Goal: Task Accomplishment & Management: Manage account settings

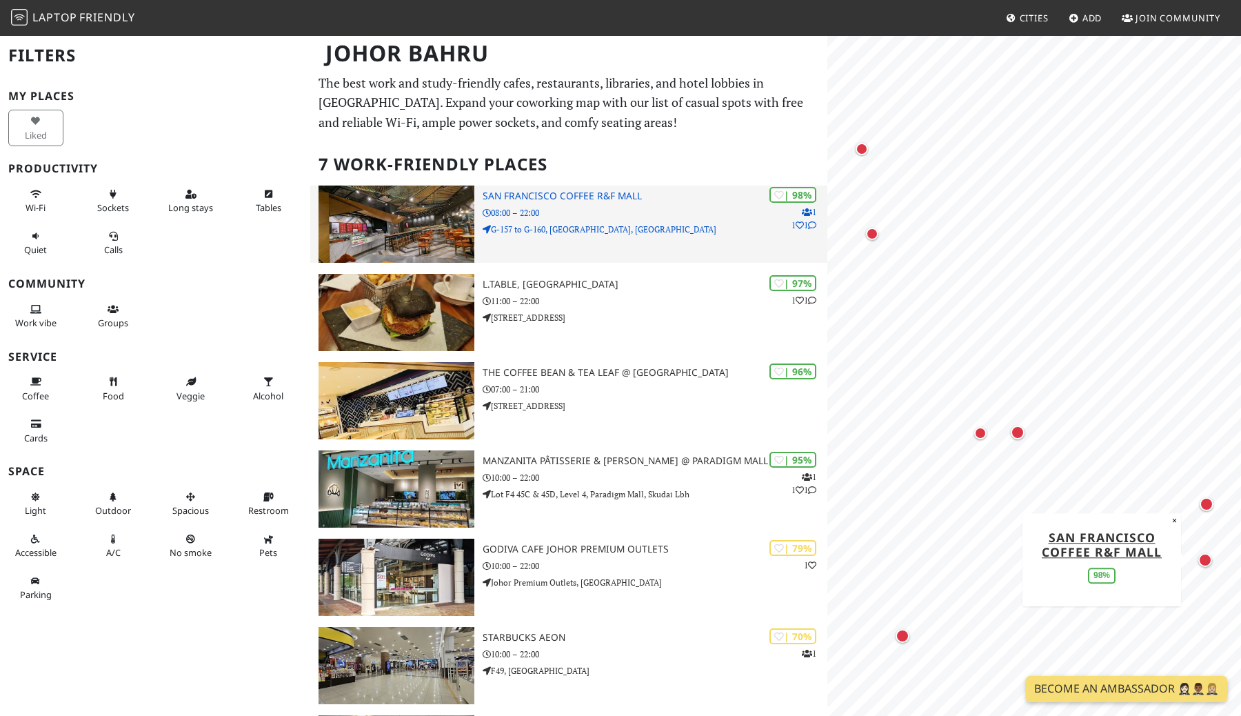
click at [574, 202] on div "| 98% 1 1 1 San Francisco Coffee R&F Mall 08:00 – 22:00 G-157 to G-160, R&F Mal…" at bounding box center [655, 223] width 345 height 77
click at [580, 196] on h3 "San Francisco Coffee R&F Mall" at bounding box center [655, 196] width 345 height 12
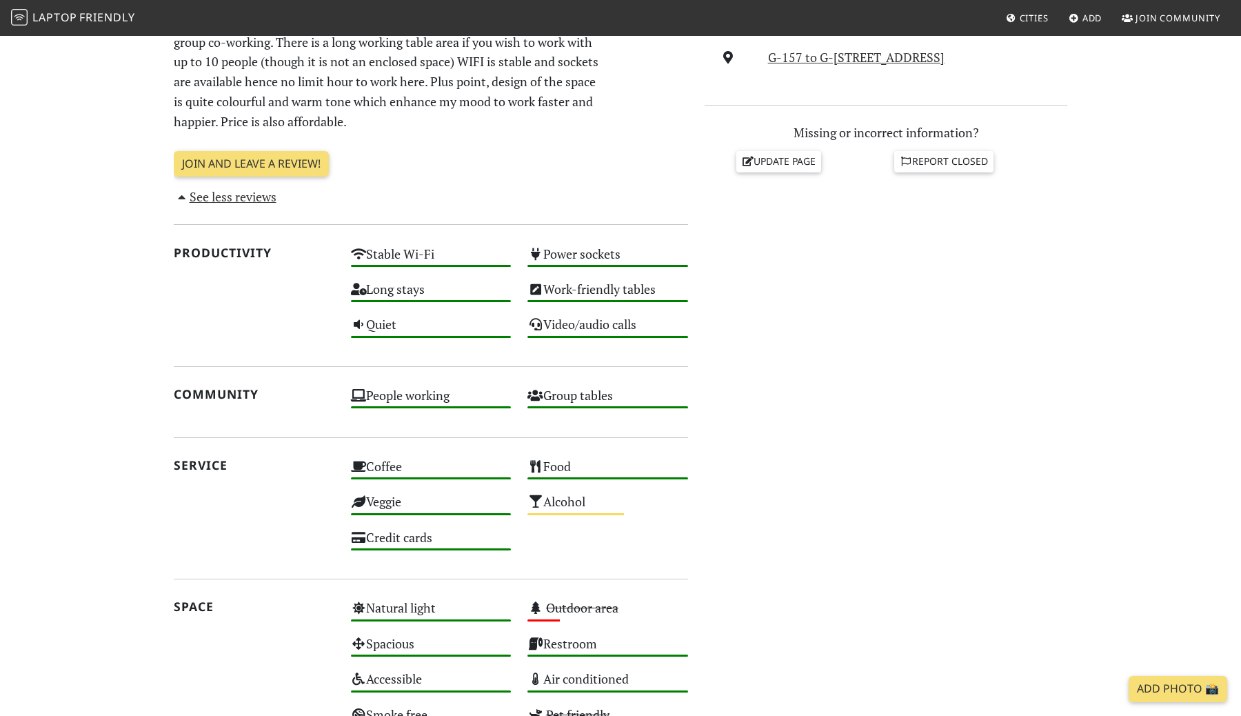
scroll to position [552, 0]
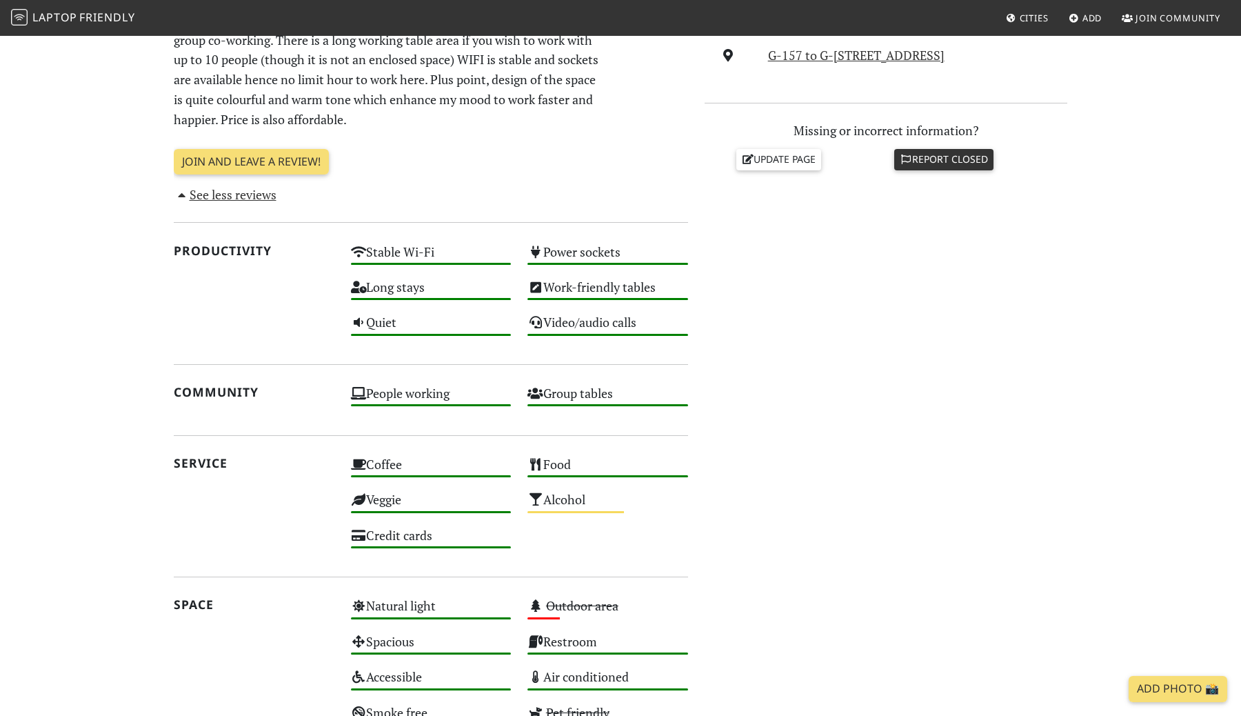
click at [905, 164] on icon at bounding box center [906, 159] width 12 height 10
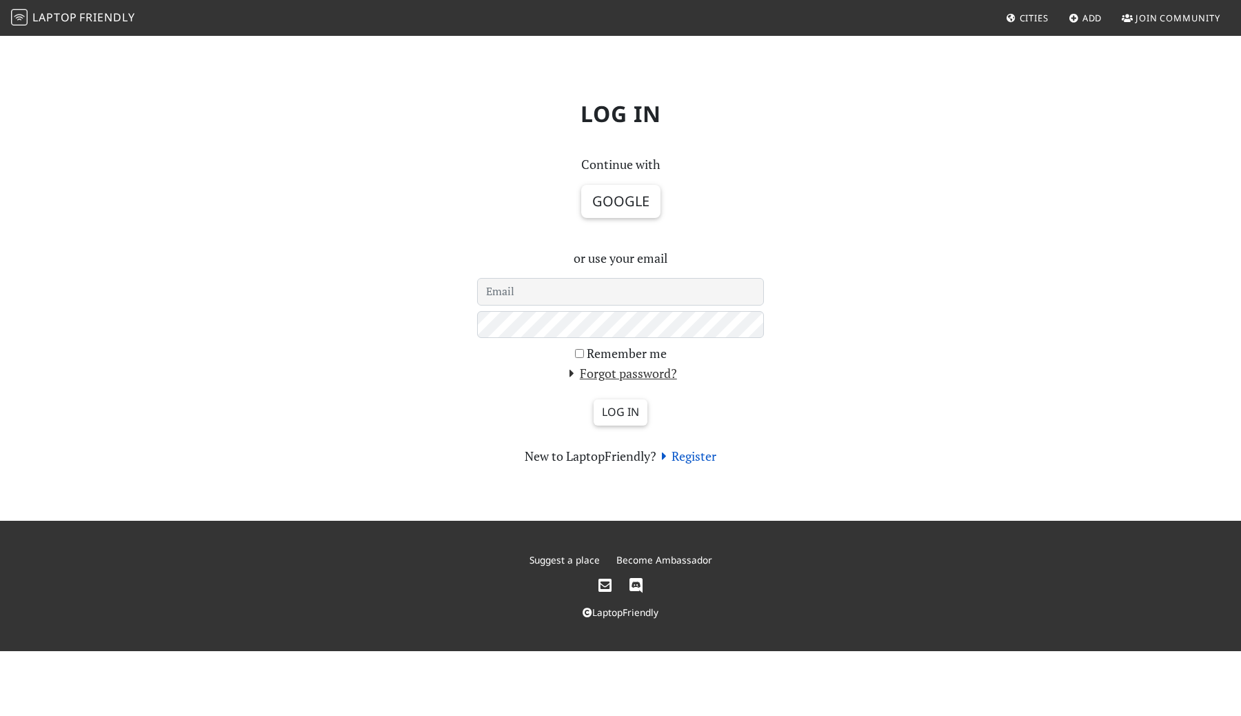
click at [695, 454] on link "Register" at bounding box center [686, 455] width 61 height 17
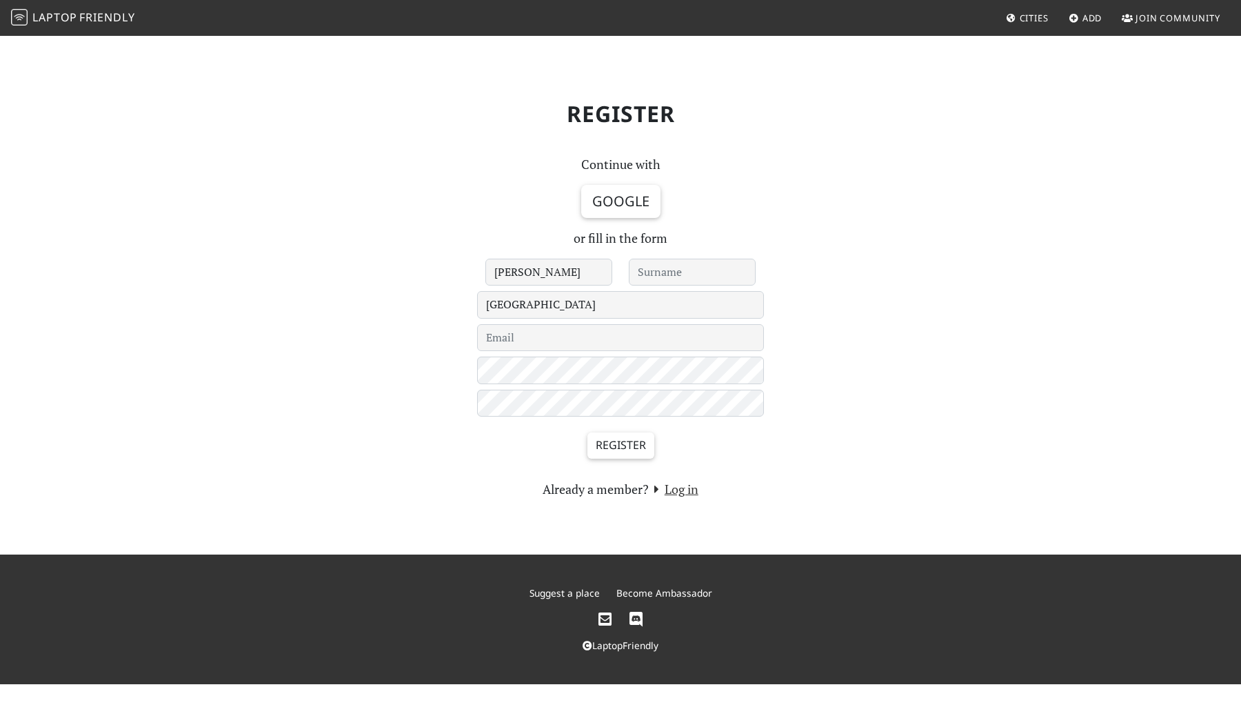
type input "[PERSON_NAME]"
click at [549, 309] on select "[GEOGRAPHIC_DATA] - Under Review - [GEOGRAPHIC_DATA] [GEOGRAPHIC_DATA] [GEOGRAP…" at bounding box center [620, 305] width 287 height 28
click at [477, 291] on select "[GEOGRAPHIC_DATA] - Under Review - [GEOGRAPHIC_DATA] [GEOGRAPHIC_DATA] [GEOGRAP…" at bounding box center [620, 305] width 287 height 28
click at [549, 309] on select "[GEOGRAPHIC_DATA] - Under Review - [GEOGRAPHIC_DATA] [GEOGRAPHIC_DATA] [GEOGRAP…" at bounding box center [620, 305] width 287 height 28
select select "220"
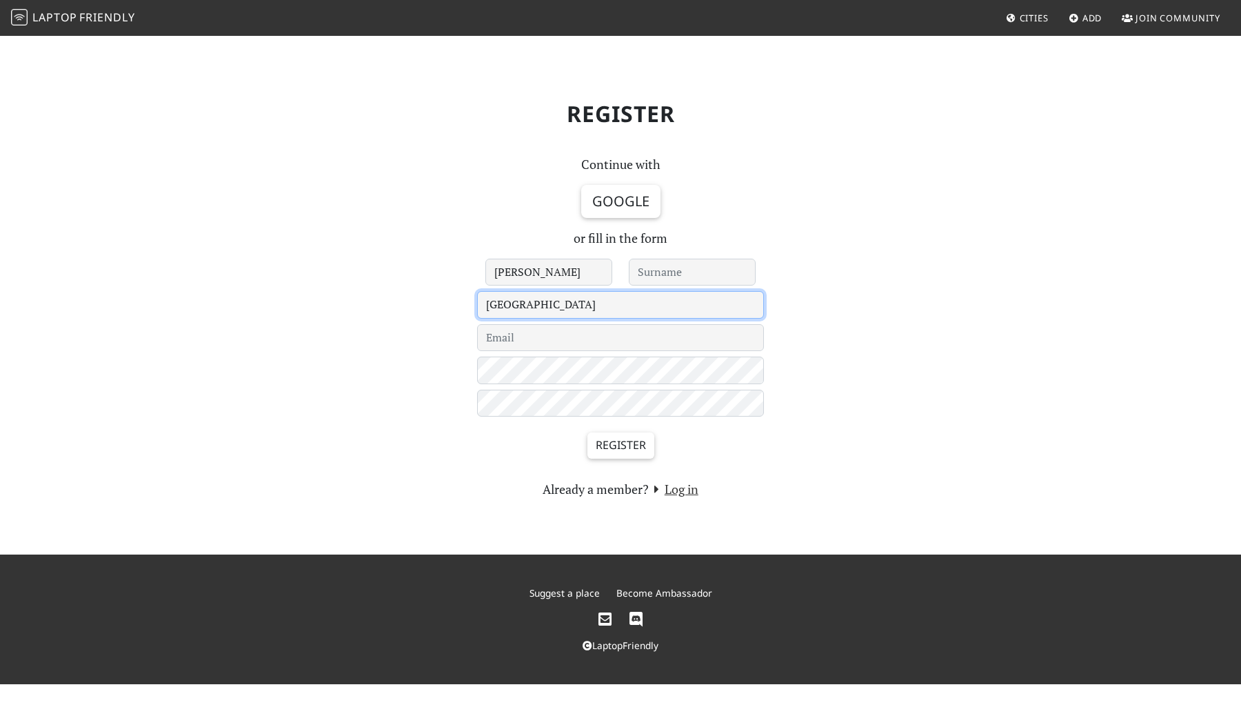
click at [477, 291] on select "[GEOGRAPHIC_DATA] - Under Review - [GEOGRAPHIC_DATA] [GEOGRAPHIC_DATA] [GEOGRAP…" at bounding box center [620, 305] width 287 height 28
click at [540, 347] on input "email" at bounding box center [620, 338] width 287 height 28
type input "a"
type input "q"
type input "wang_zhongqi@icloud.com"
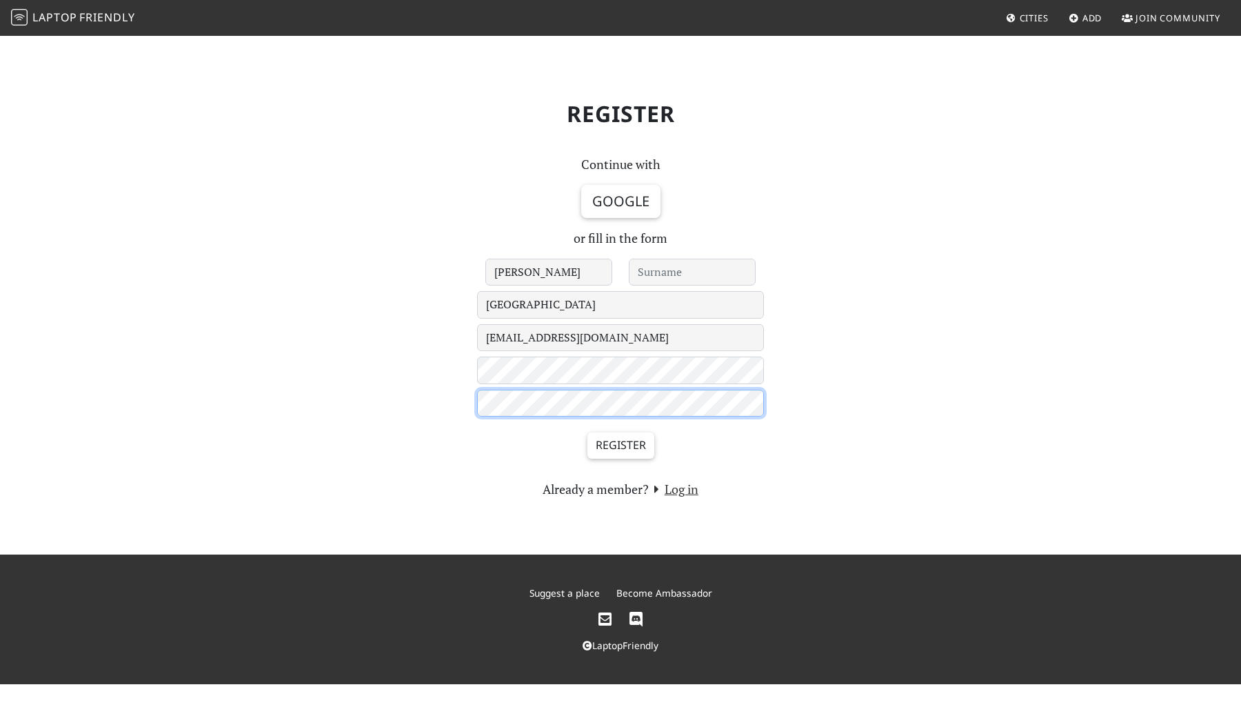
click at [587, 432] on input "Register" at bounding box center [620, 445] width 67 height 26
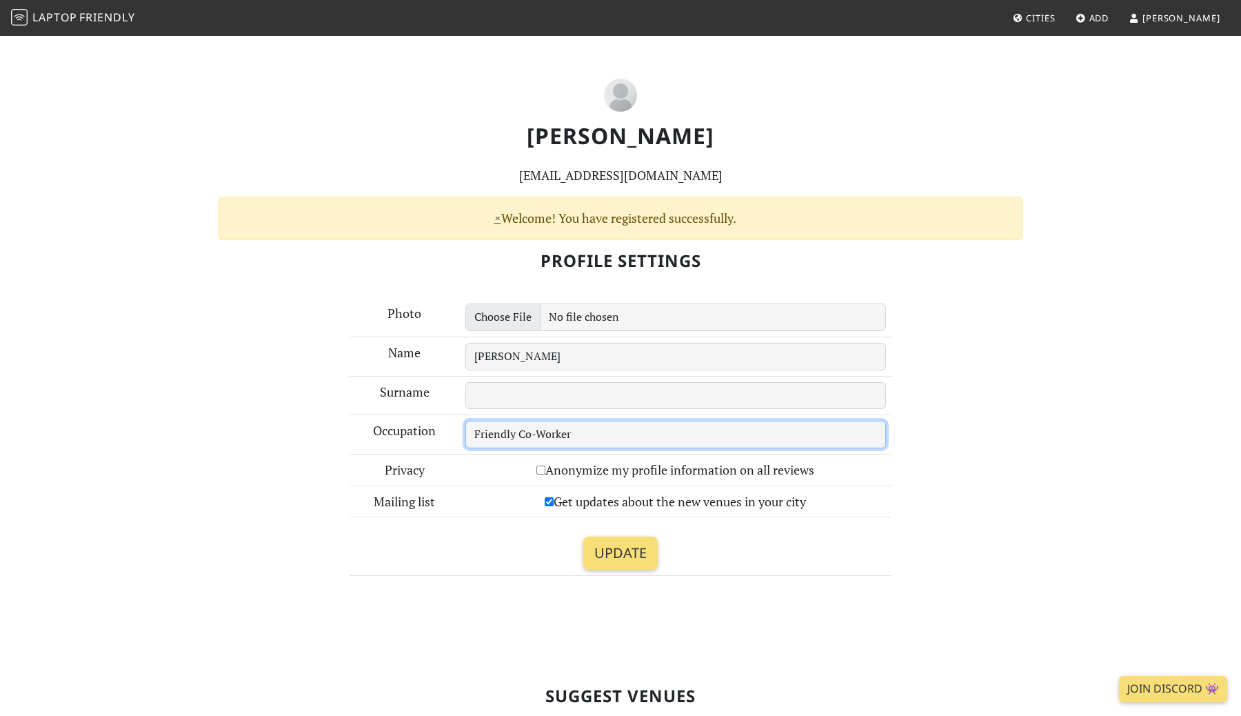
click at [543, 434] on input "Friendly Co-Worker" at bounding box center [675, 435] width 421 height 28
click at [543, 433] on input "Friendly Co-Worker" at bounding box center [675, 435] width 421 height 28
drag, startPoint x: 578, startPoint y: 435, endPoint x: 443, endPoint y: 458, distance: 137.0
click at [443, 458] on tbody "Photo Name Zhong Qi Surname Occupation Friendly Co-Worker Privacy Anonymize my …" at bounding box center [621, 436] width 543 height 277
click at [538, 468] on input "Anonymize my profile information on all reviews" at bounding box center [540, 469] width 9 height 9
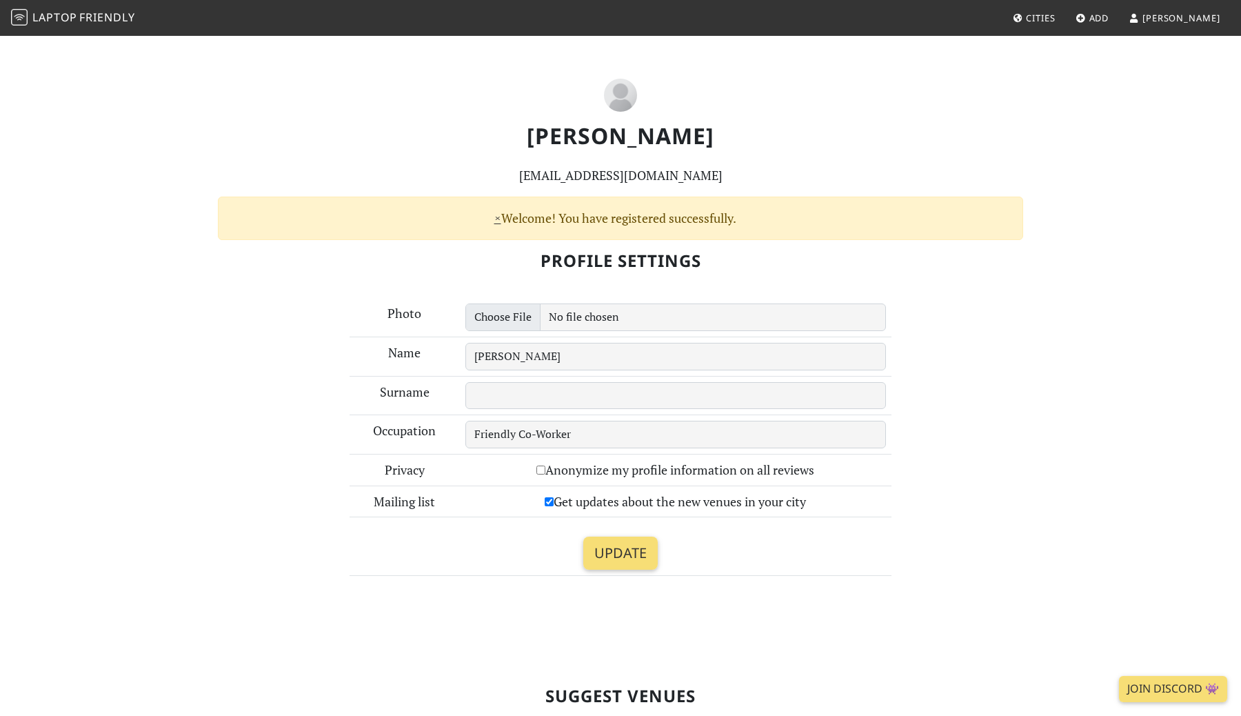
checkbox input "true"
click at [550, 505] on input "Get updates about the new venues in your city" at bounding box center [549, 501] width 9 height 9
click at [545, 501] on input "Get updates about the new venues in your city" at bounding box center [549, 501] width 9 height 9
checkbox input "true"
click at [625, 544] on input "Update" at bounding box center [620, 552] width 74 height 33
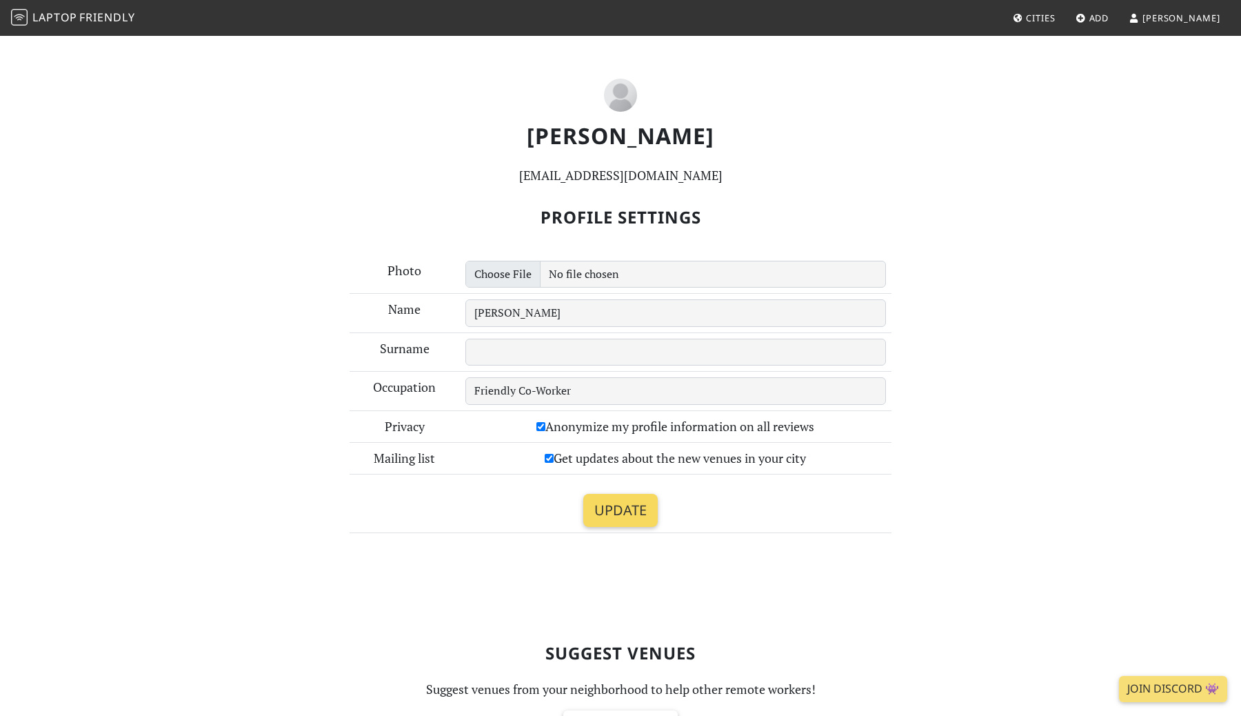
click at [628, 510] on input "Update" at bounding box center [620, 510] width 74 height 33
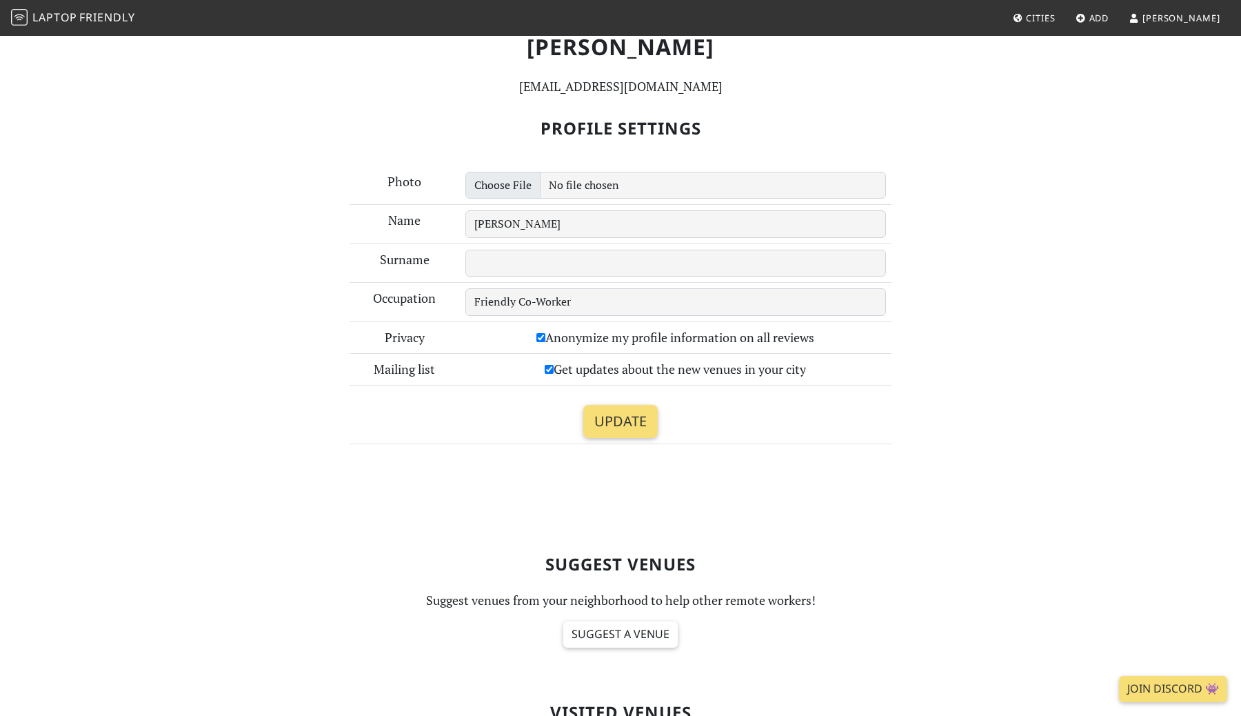
scroll to position [90, 0]
click at [629, 423] on input "Update" at bounding box center [620, 420] width 74 height 33
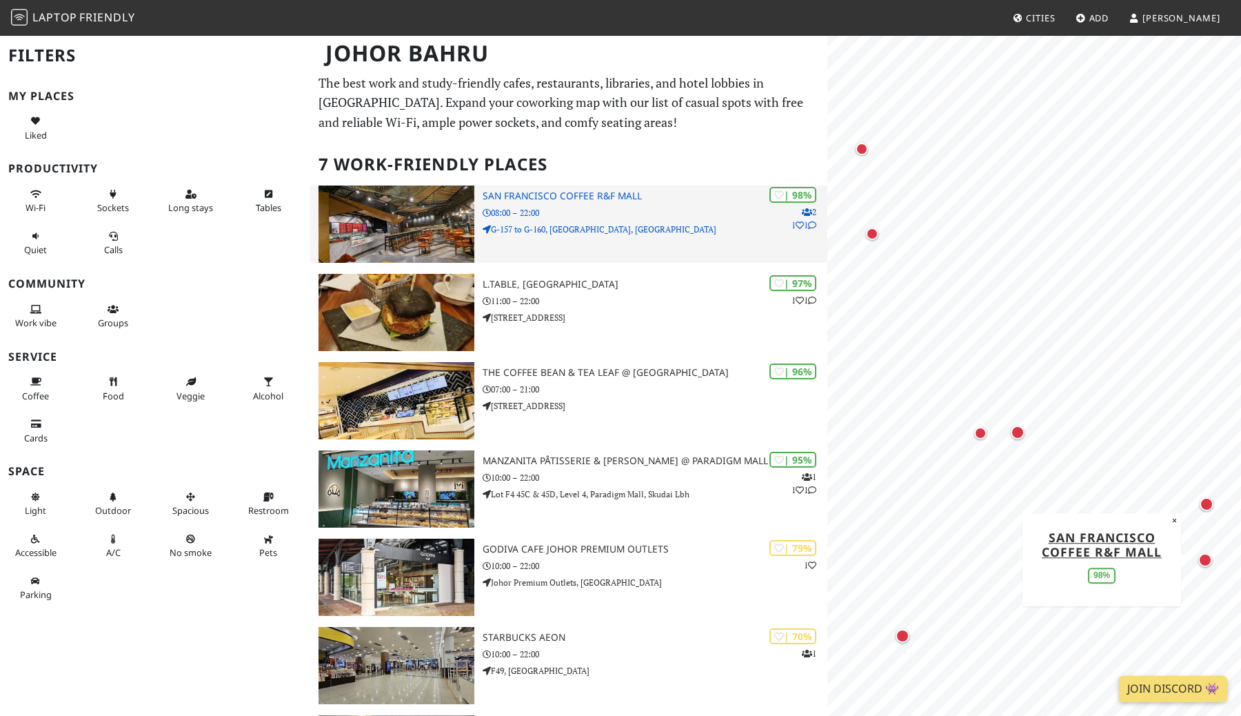
click at [587, 194] on h3 "San Francisco Coffee R&F Mall" at bounding box center [655, 196] width 345 height 12
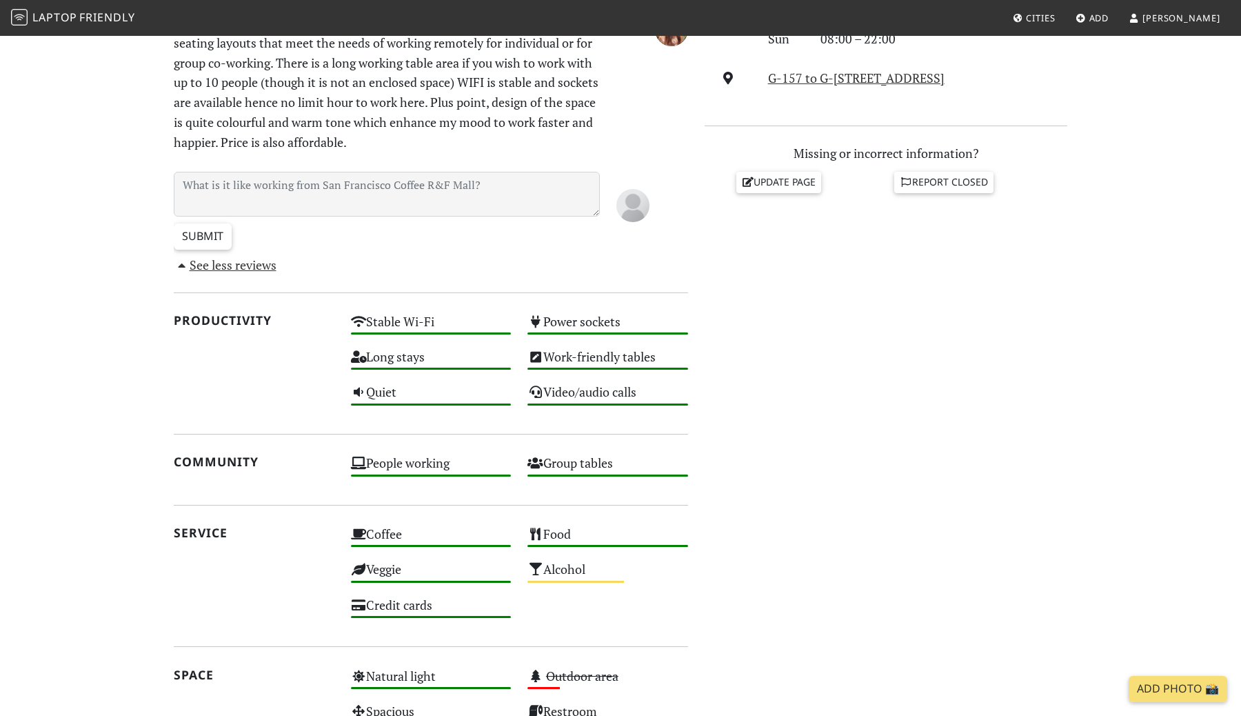
scroll to position [496, 0]
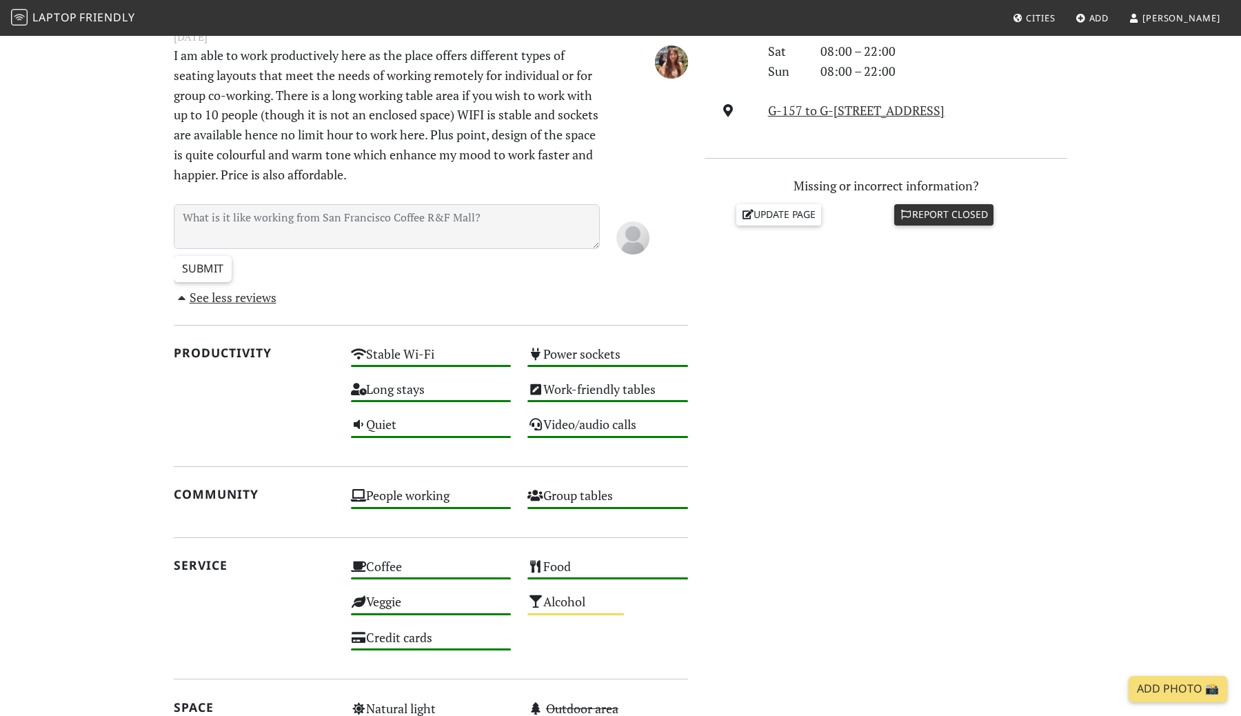
click at [934, 225] on link "Report closed" at bounding box center [943, 214] width 99 height 21
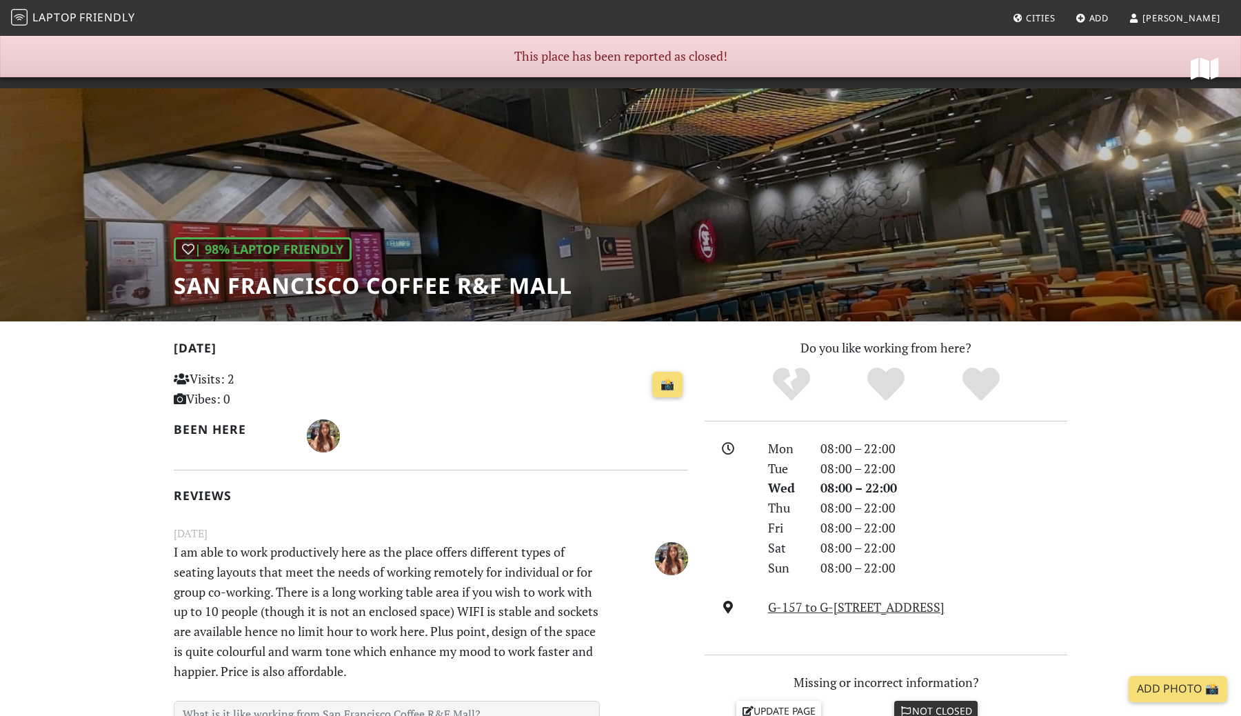
scroll to position [534, 0]
